Goal: Transaction & Acquisition: Purchase product/service

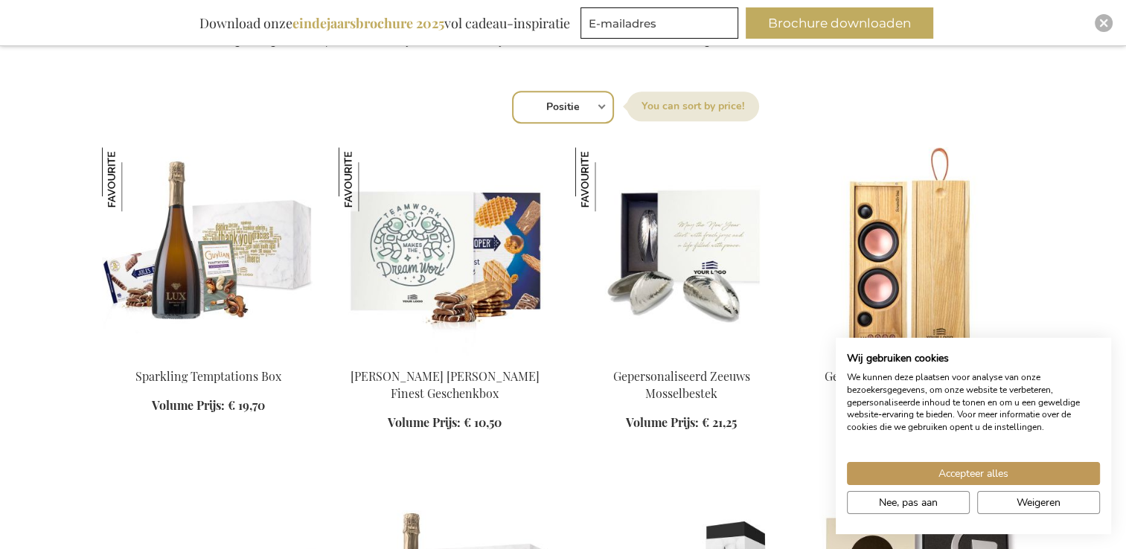
scroll to position [955, 0]
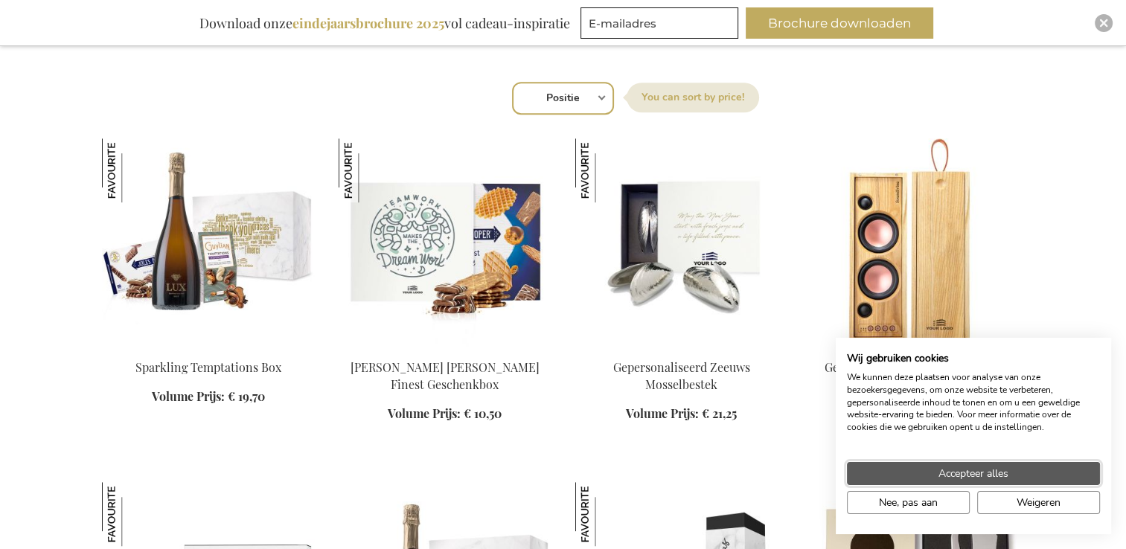
click at [1039, 484] on button "Accepteer alles" at bounding box center [973, 473] width 253 height 23
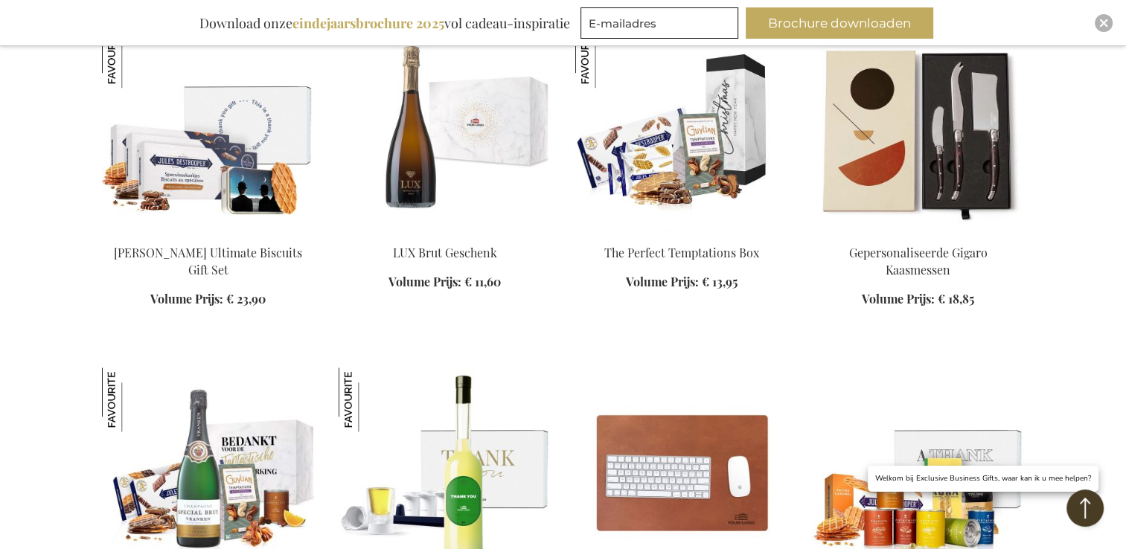
scroll to position [1581, 0]
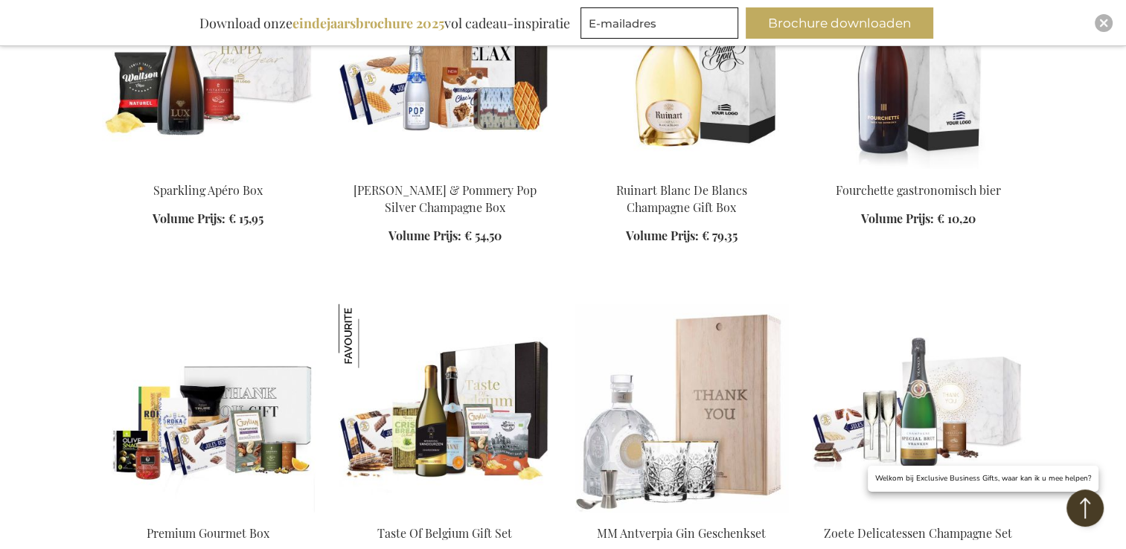
scroll to position [2852, 0]
click at [658, 80] on img at bounding box center [681, 64] width 213 height 208
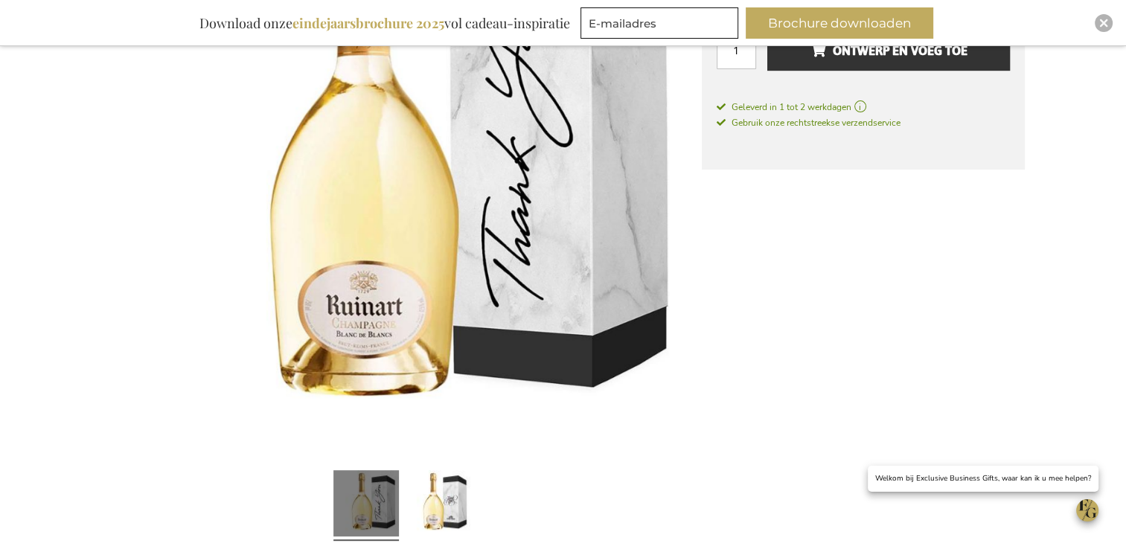
scroll to position [459, 0]
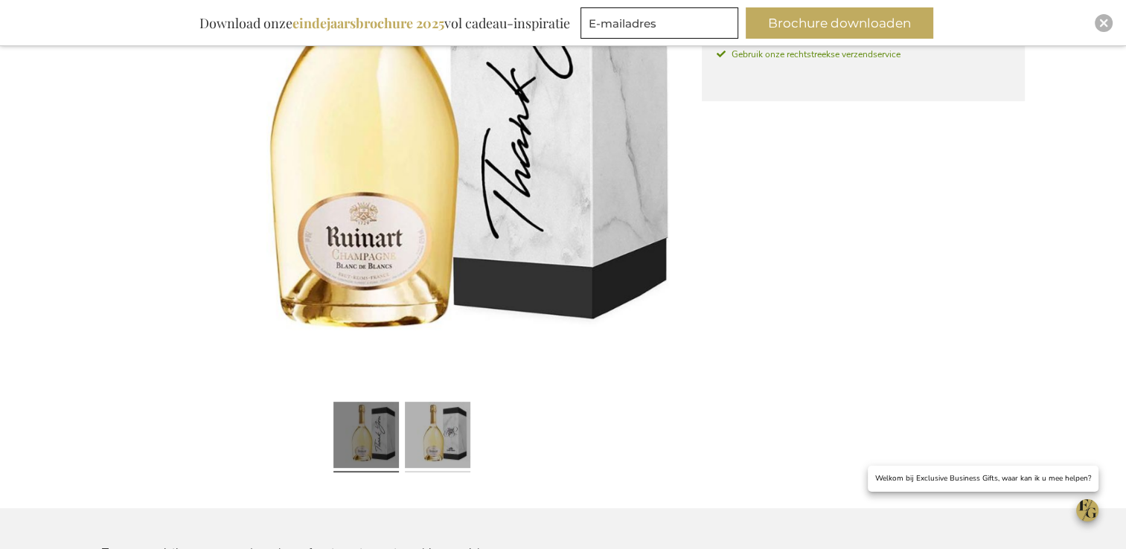
click at [441, 450] on link at bounding box center [438, 437] width 66 height 83
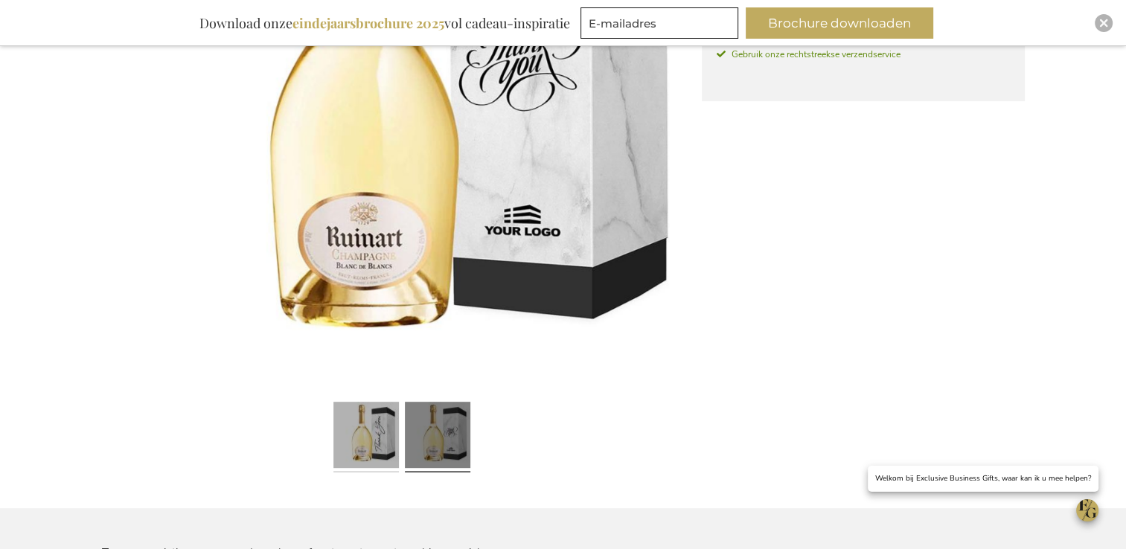
click at [392, 445] on link at bounding box center [366, 437] width 66 height 83
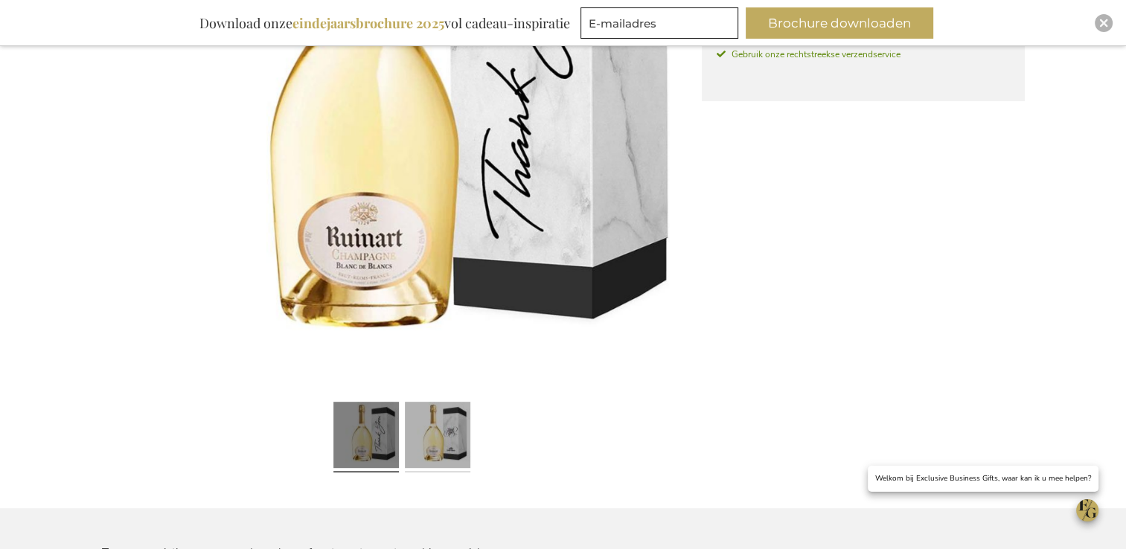
click at [462, 432] on link at bounding box center [438, 437] width 66 height 83
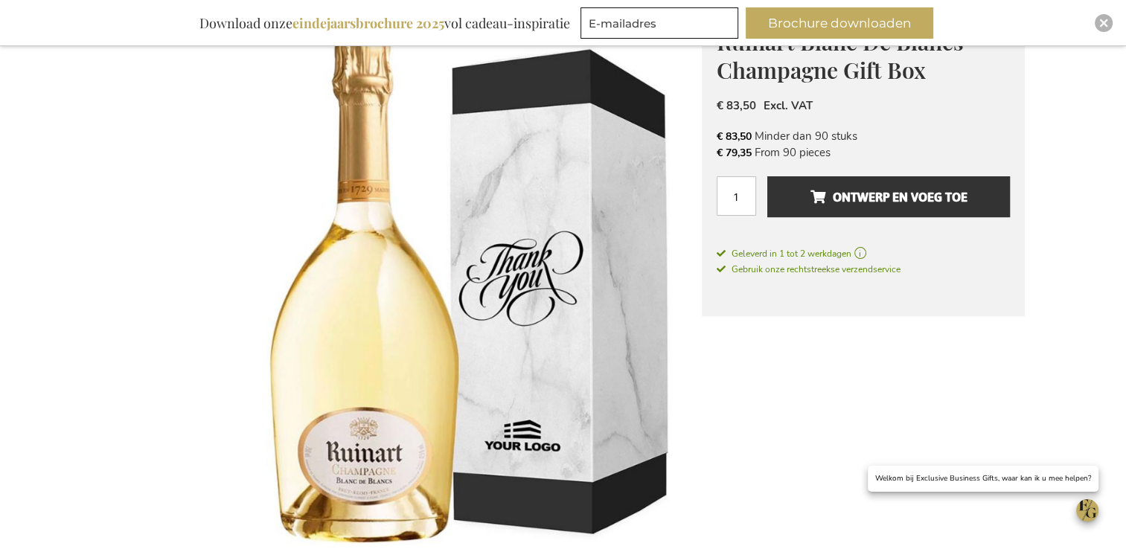
scroll to position [127, 0]
